Goal: Task Accomplishment & Management: Use online tool/utility

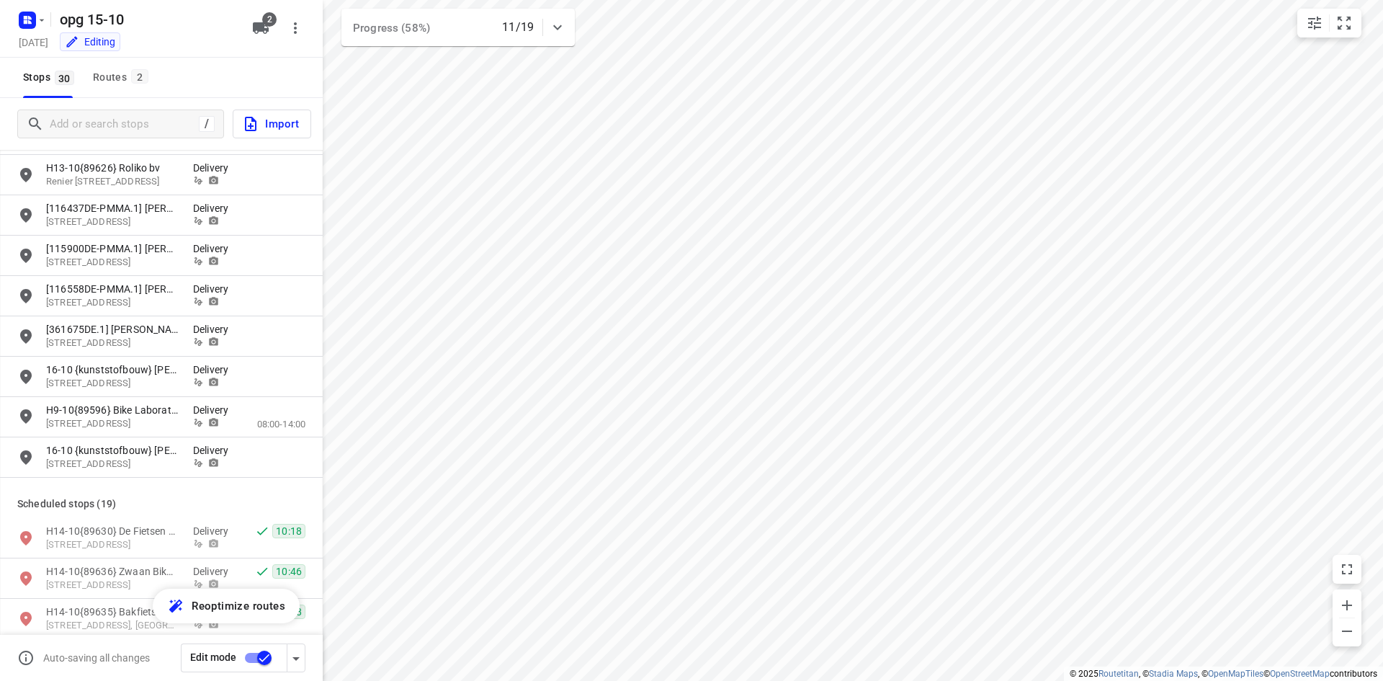
click at [305, 485] on div "i © 2025 Routetitan , © Stadia Maps , © OpenMapTiles © OpenStreetMap contributo…" at bounding box center [691, 340] width 1383 height 681
click at [121, 76] on div "Routes 2" at bounding box center [123, 77] width 60 height 18
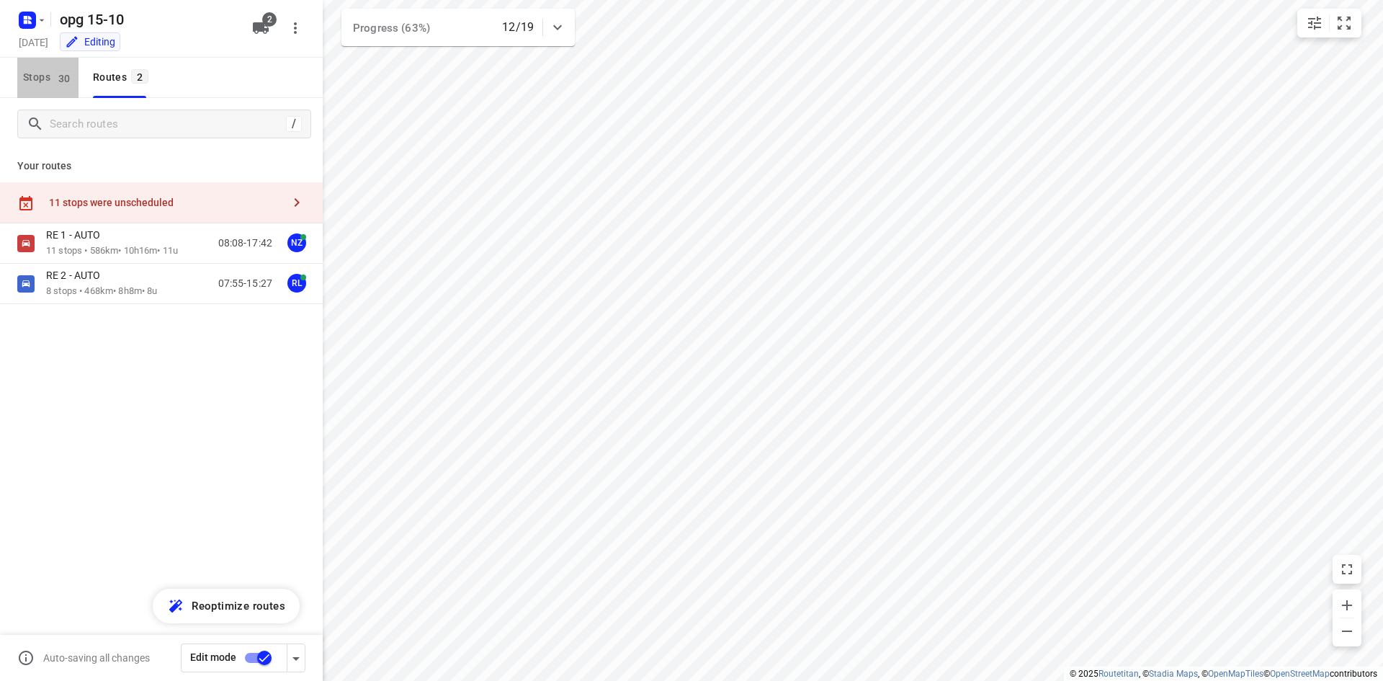
click at [62, 73] on span "30" at bounding box center [64, 78] width 19 height 14
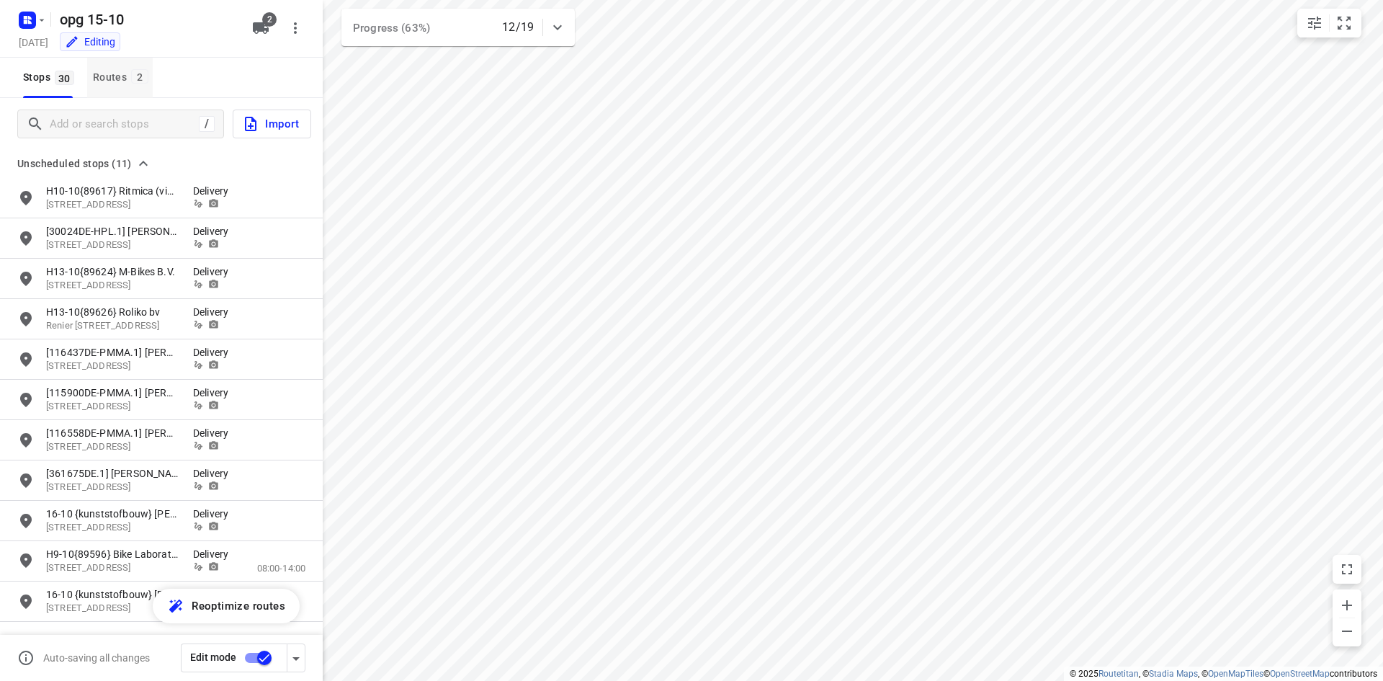
click at [141, 78] on span "2" at bounding box center [139, 76] width 17 height 14
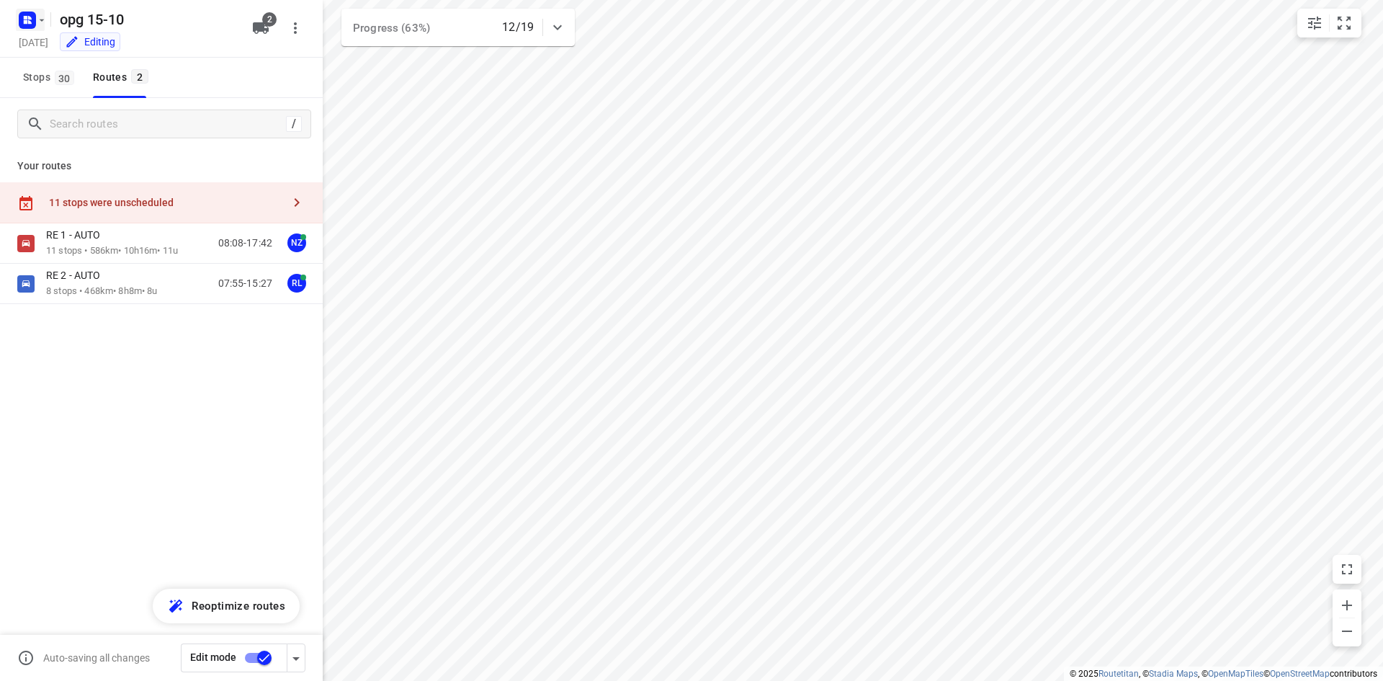
click at [40, 27] on button "button" at bounding box center [30, 20] width 29 height 23
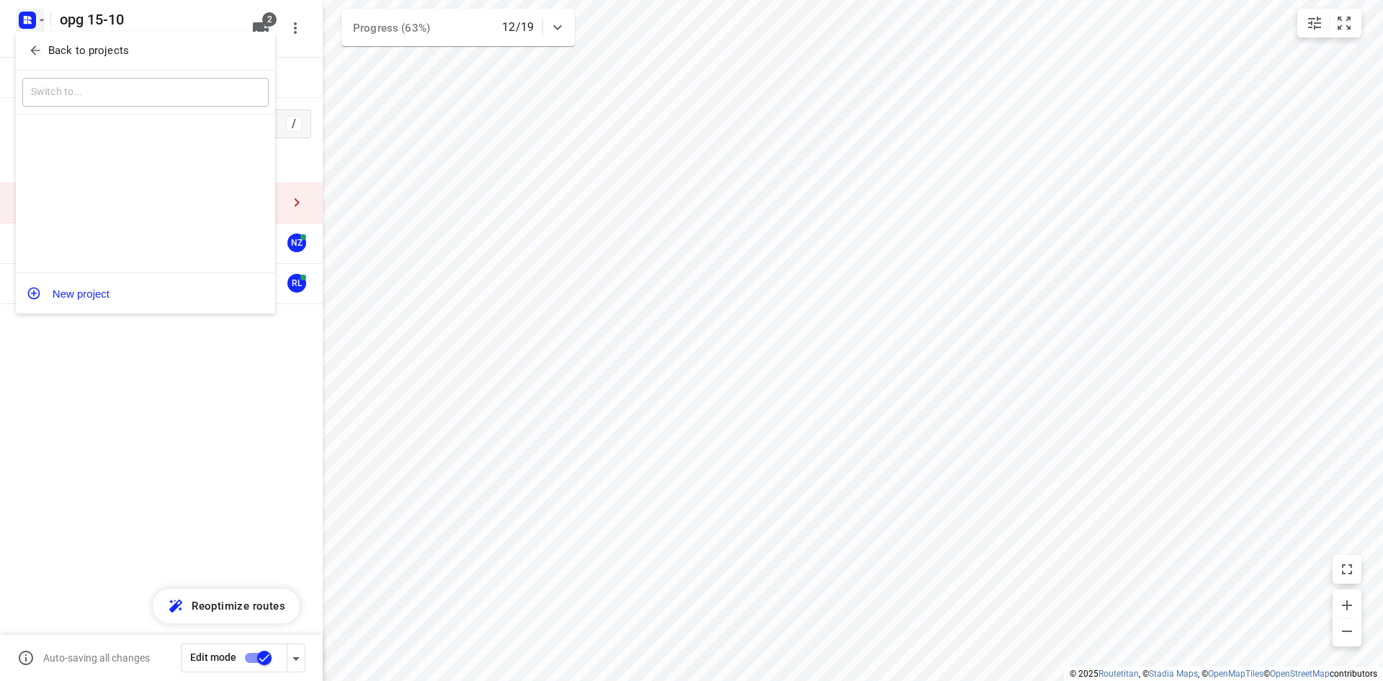
click at [42, 63] on div "Back to projects" at bounding box center [145, 51] width 259 height 39
click at [46, 53] on span "Back to projects" at bounding box center [145, 51] width 235 height 17
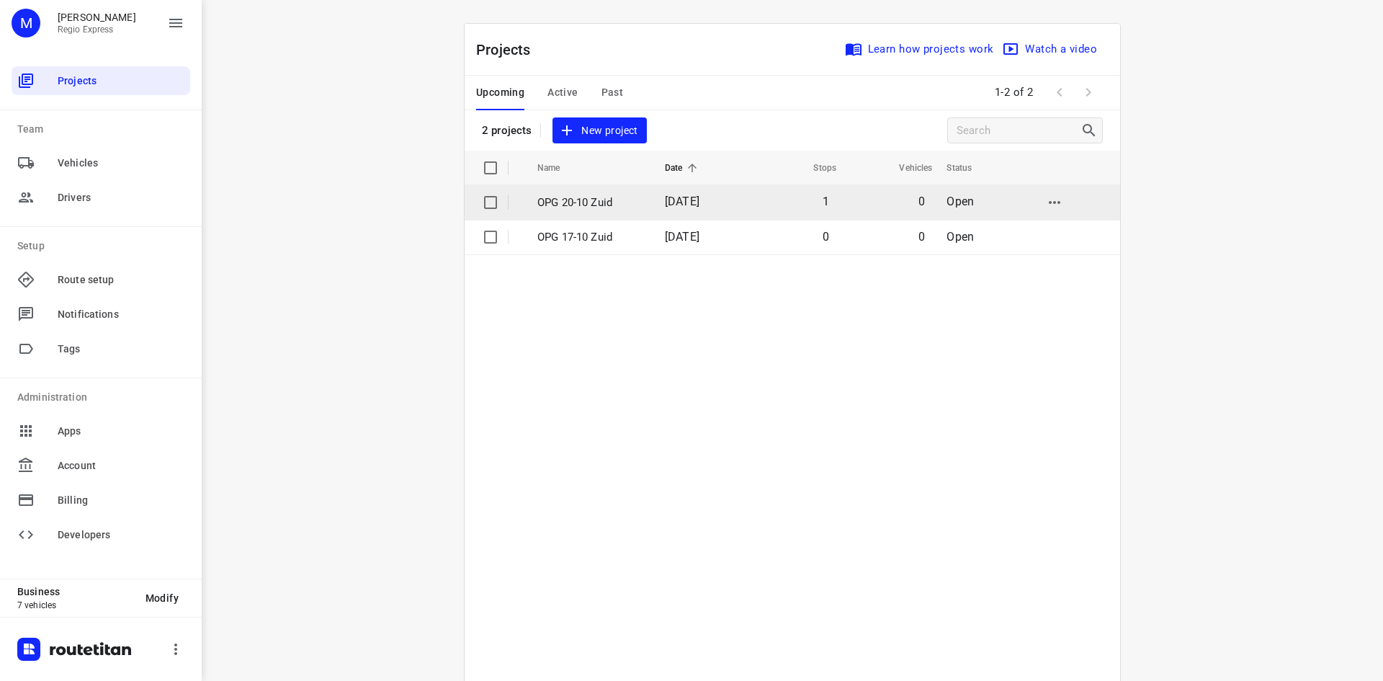
click at [798, 195] on td "1" at bounding box center [792, 202] width 93 height 35
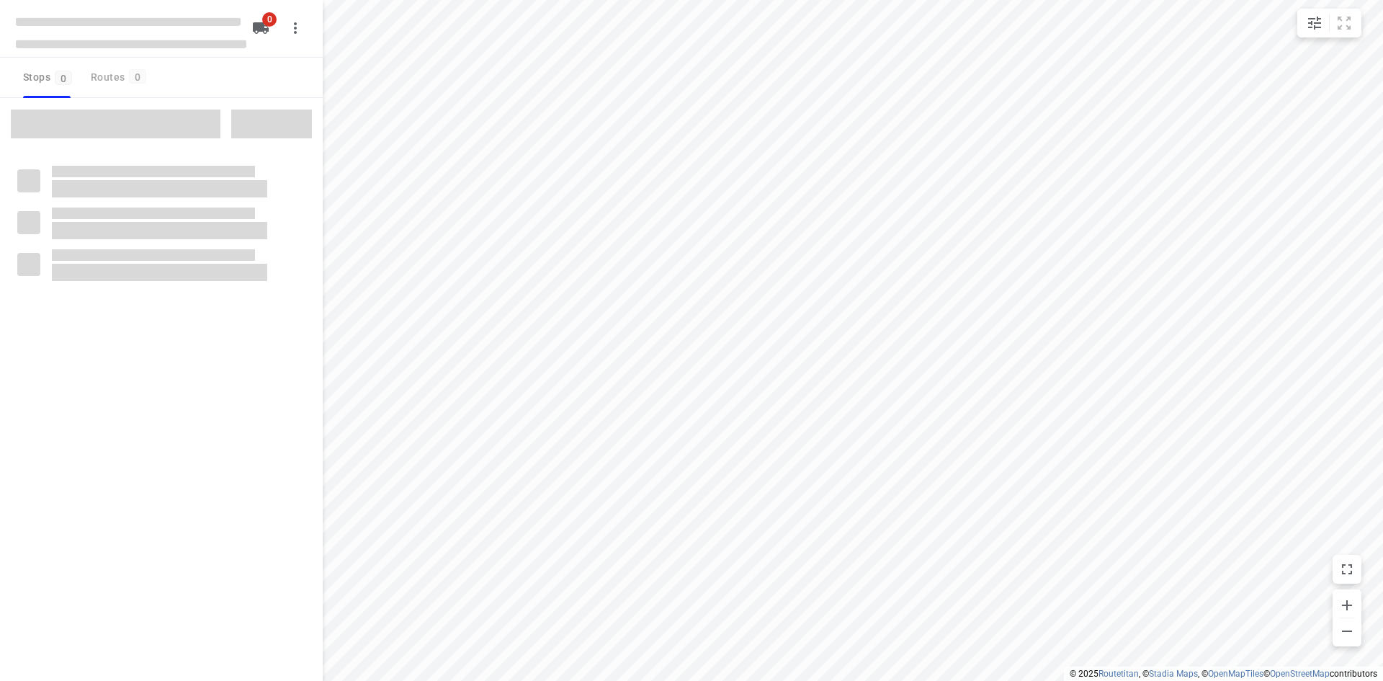
type input "distance"
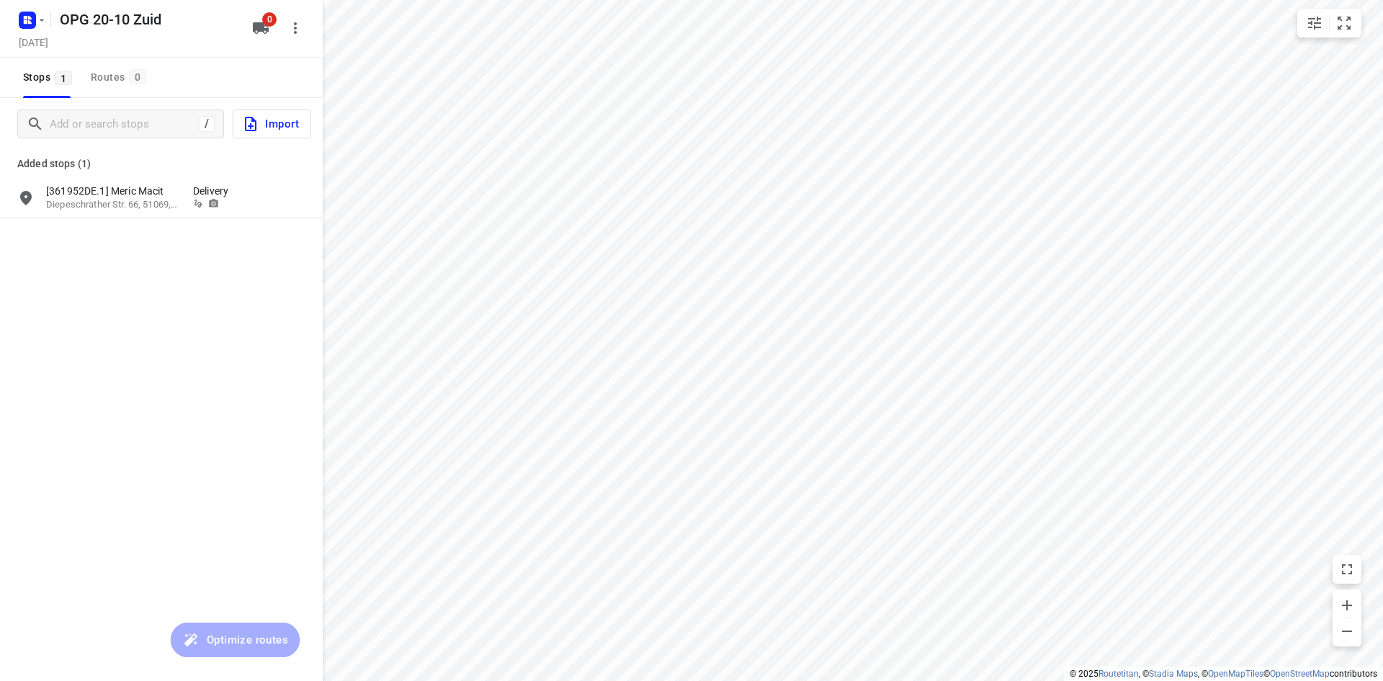
click at [37, 32] on div "OPG 20-10 Zuid [DATE]" at bounding box center [131, 28] width 231 height 50
click at [42, 50] on div "[DATE]" at bounding box center [35, 43] width 38 height 19
click at [35, 30] on icon "button" at bounding box center [27, 20] width 23 height 23
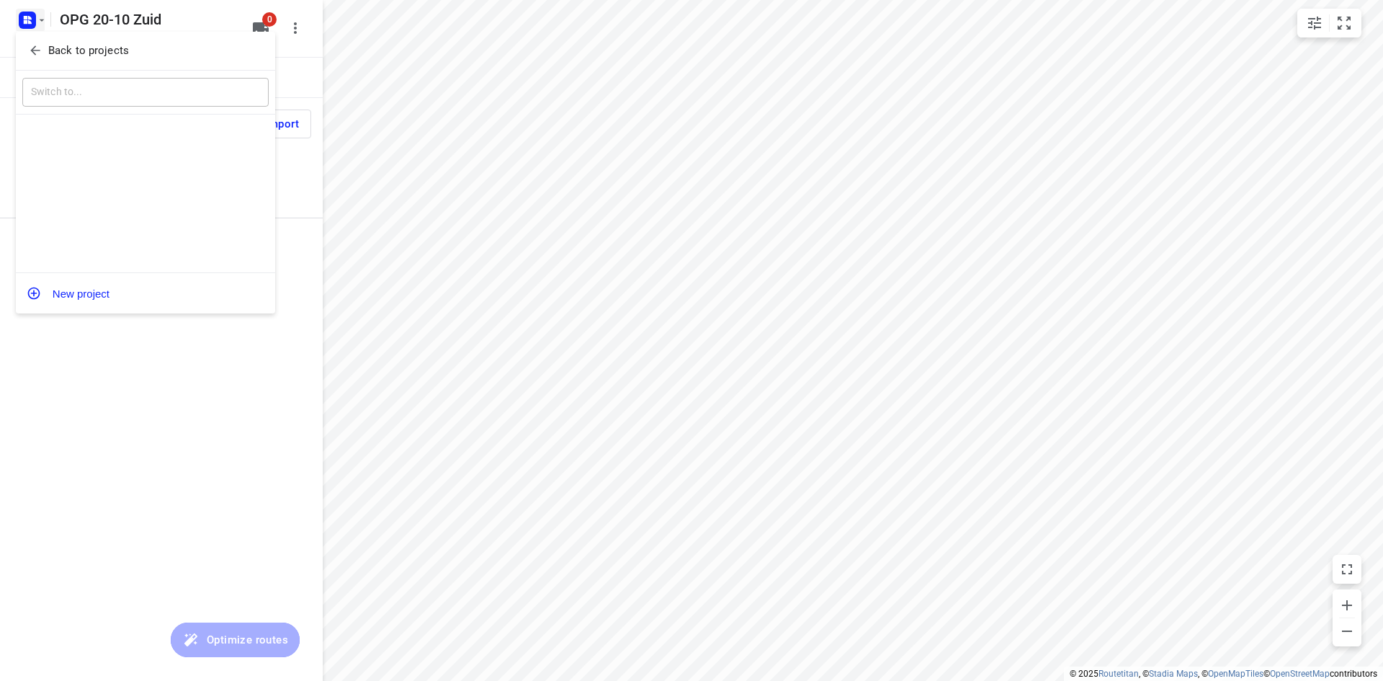
click at [41, 53] on icon "button" at bounding box center [35, 50] width 14 height 14
